Goal: Task Accomplishment & Management: Use online tool/utility

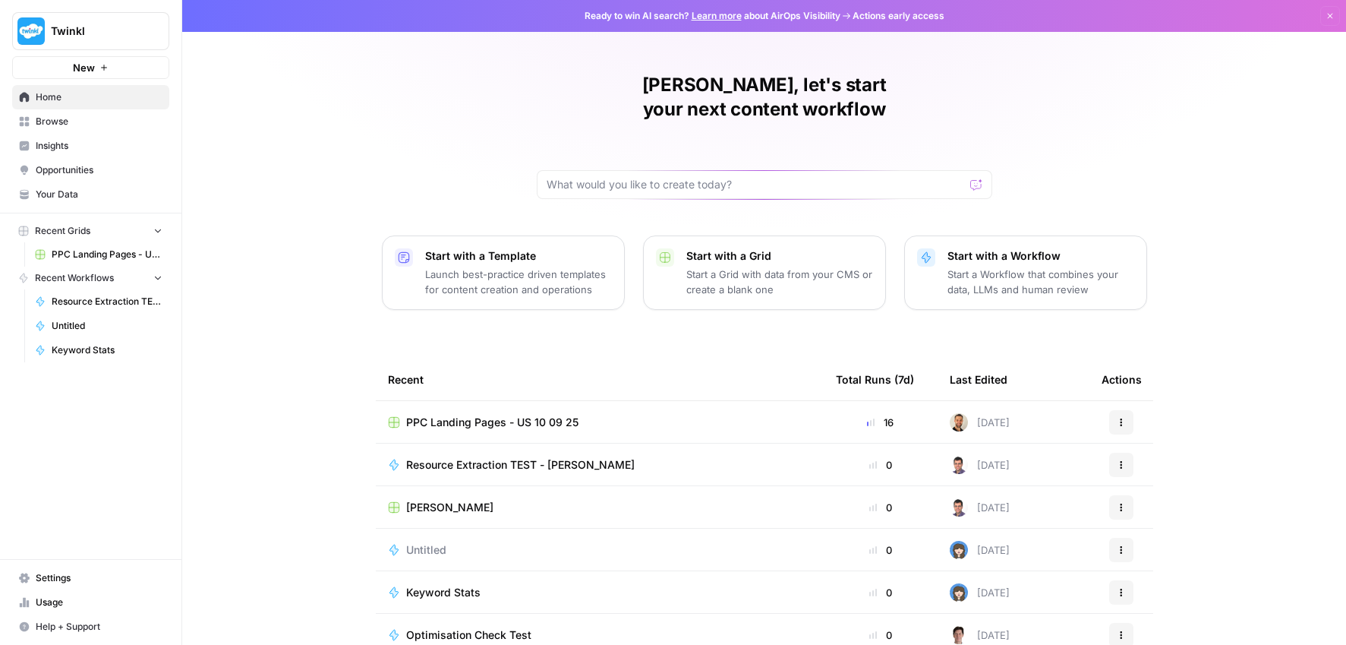
click at [441, 415] on span "PPC Landing Pages - US 10 09 25" at bounding box center [492, 422] width 172 height 15
click at [768, 273] on button "Start with a Grid Start a Grid with data from your CMS or create a blank one" at bounding box center [764, 272] width 243 height 74
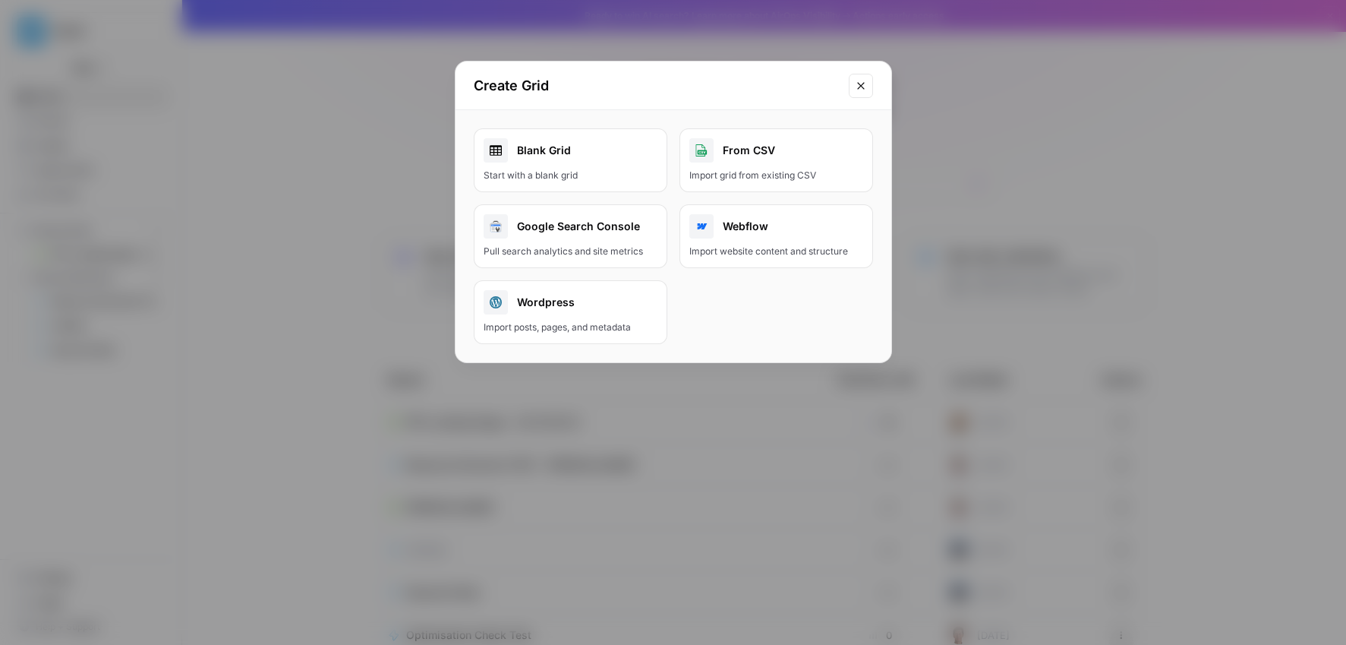
click at [865, 87] on icon "Close modal" at bounding box center [861, 86] width 12 height 12
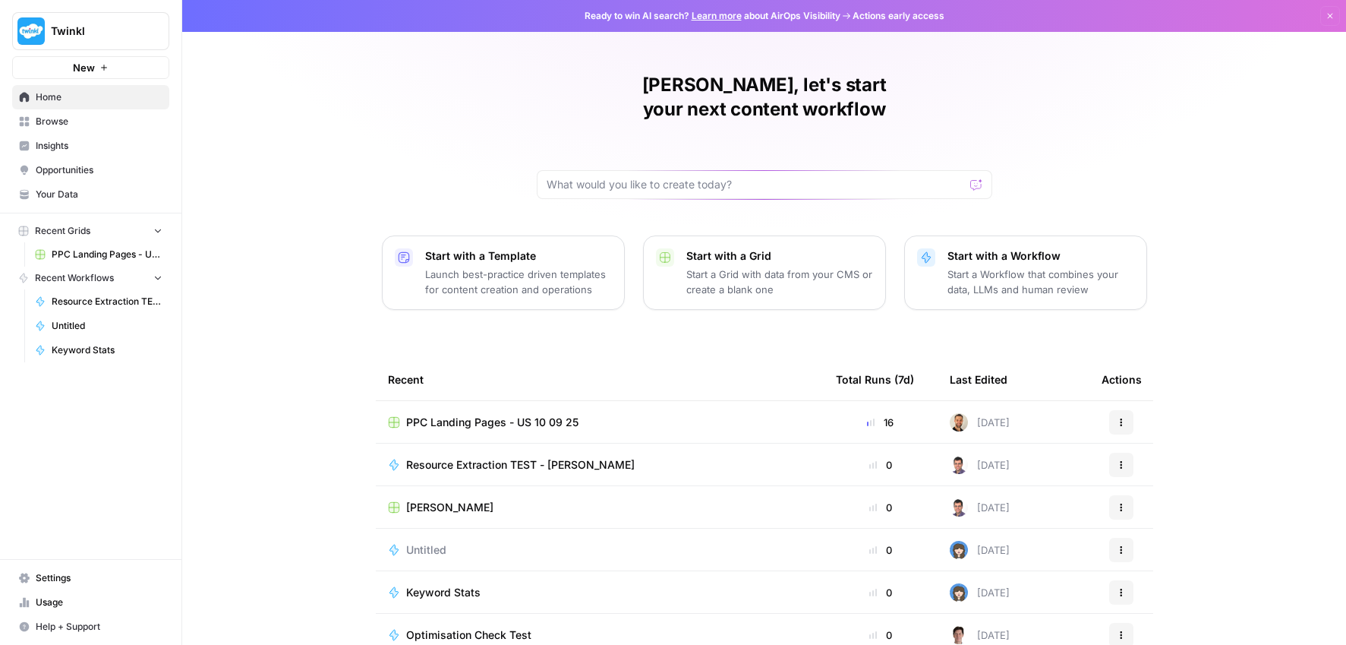
click at [957, 235] on button "Start with a Workflow Start a Workflow that combines your data, LLMs and human …" at bounding box center [1025, 272] width 243 height 74
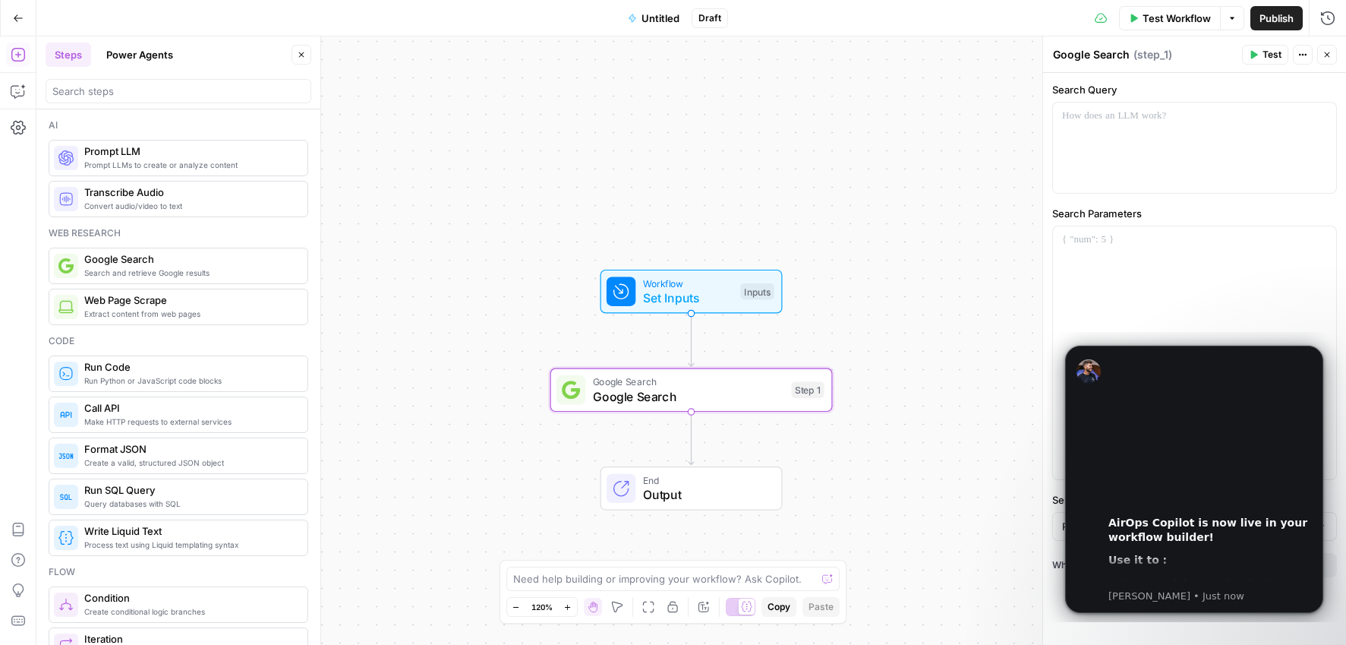
drag, startPoint x: 141, startPoint y: 266, endPoint x: 737, endPoint y: 630, distance: 698.6
click at [1087, 123] on p at bounding box center [1194, 116] width 265 height 15
click at [1115, 351] on icon "Dismiss notification" at bounding box center [1319, 349] width 8 height 8
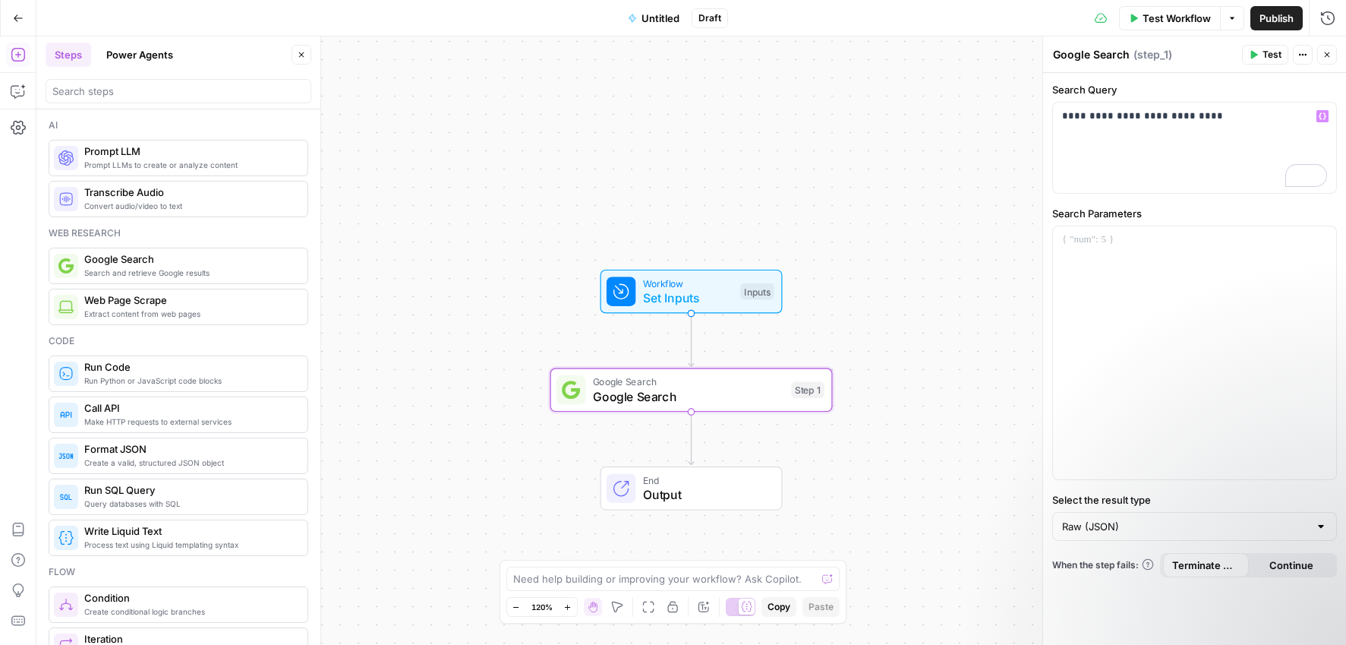
click at [1115, 540] on button "Continue" at bounding box center [1292, 565] width 86 height 24
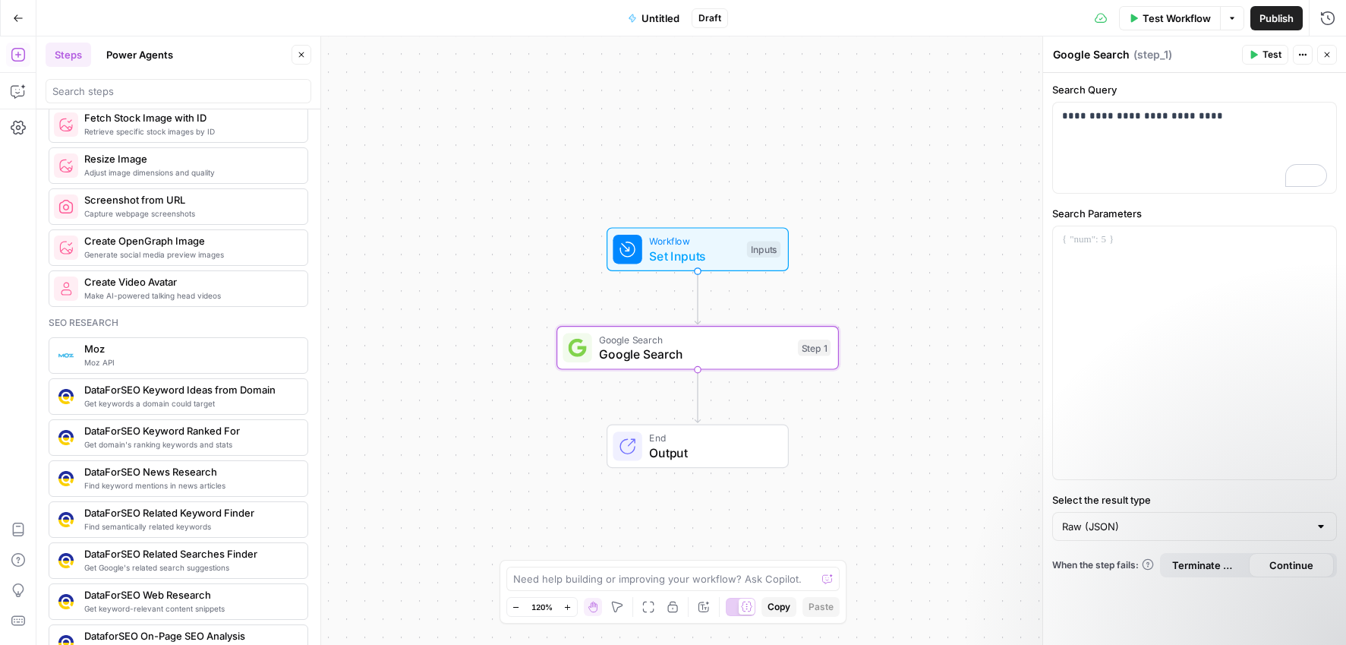
scroll to position [1166, 0]
